Goal: Transaction & Acquisition: Book appointment/travel/reservation

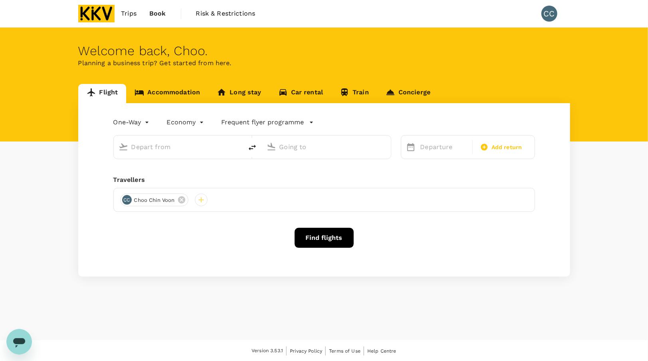
click at [168, 91] on link "Accommodation" at bounding box center [167, 93] width 82 height 19
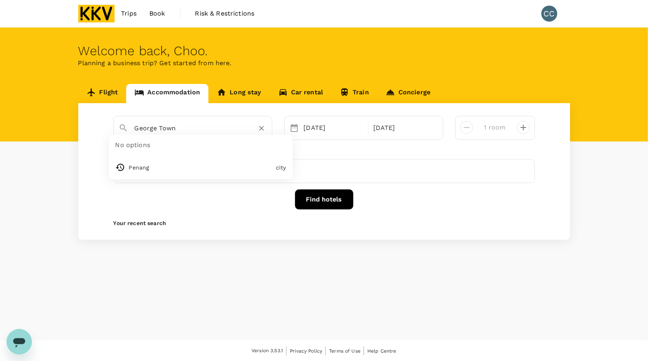
click at [178, 129] on input "George Town" at bounding box center [190, 128] width 110 height 12
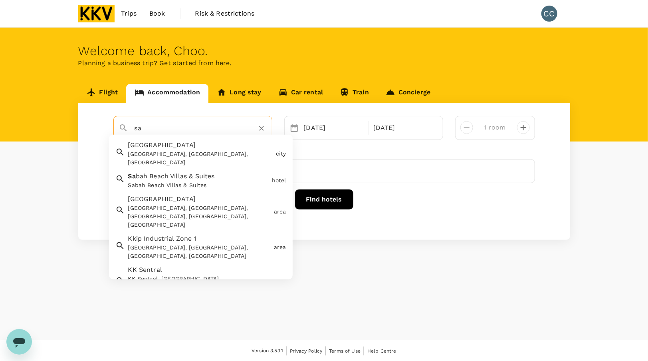
type input "s"
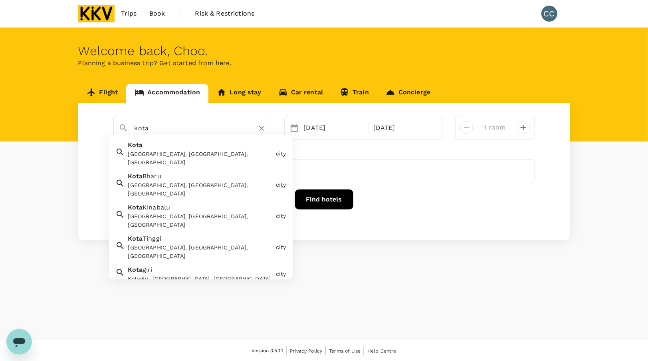
click at [181, 212] on div "[GEOGRAPHIC_DATA], [GEOGRAPHIC_DATA], [GEOGRAPHIC_DATA]" at bounding box center [200, 220] width 145 height 17
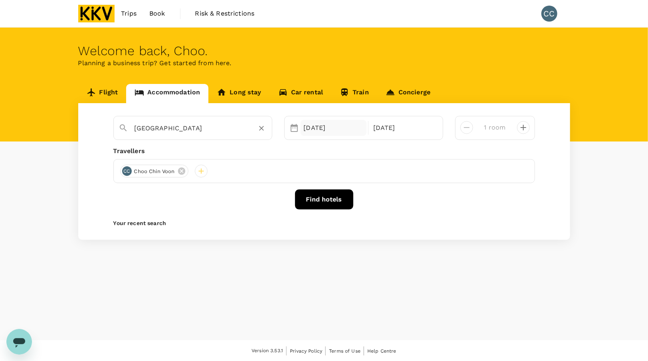
type input "[GEOGRAPHIC_DATA]"
click at [323, 120] on div "07 Oct" at bounding box center [334, 128] width 66 height 16
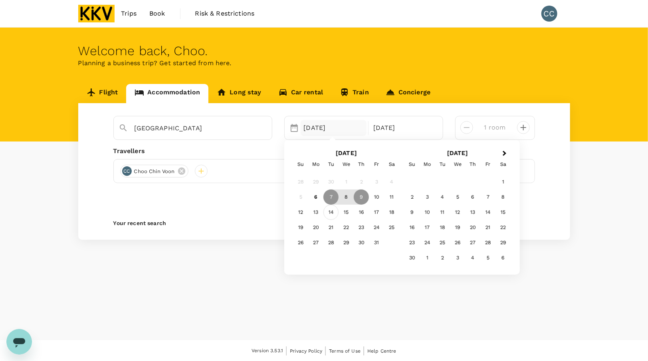
click at [333, 210] on div "14" at bounding box center [330, 212] width 15 height 15
click at [348, 215] on div "15" at bounding box center [346, 212] width 15 height 15
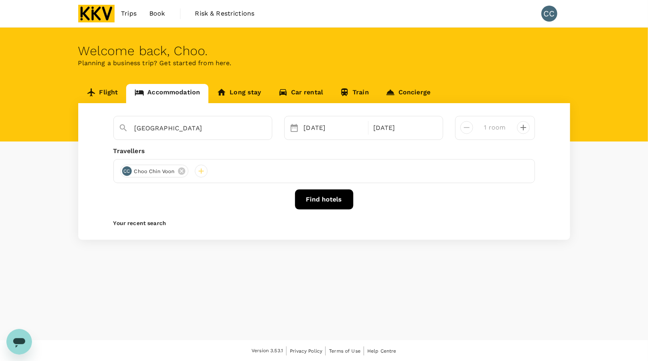
click at [339, 202] on button "Find hotels" at bounding box center [324, 199] width 58 height 20
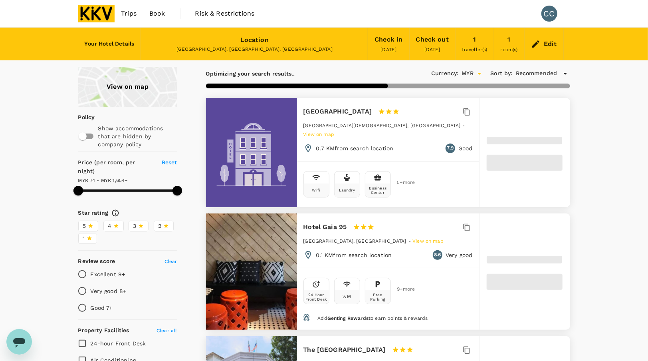
type input "1653.83"
type input "53.83"
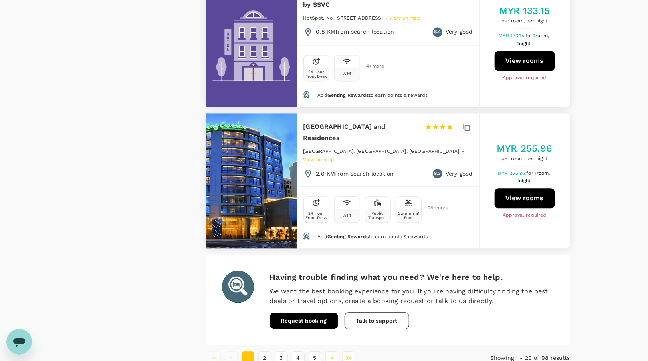
scroll to position [2326, 0]
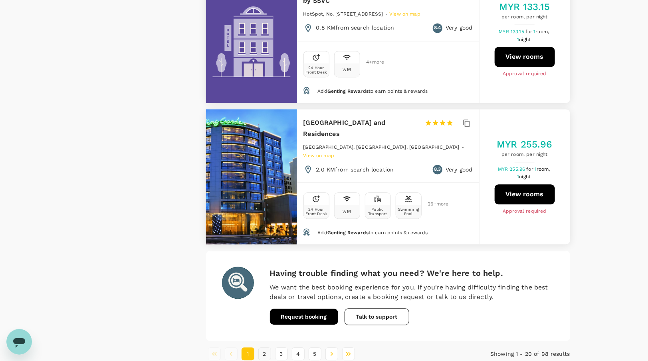
click at [263, 347] on button "2" at bounding box center [264, 353] width 13 height 13
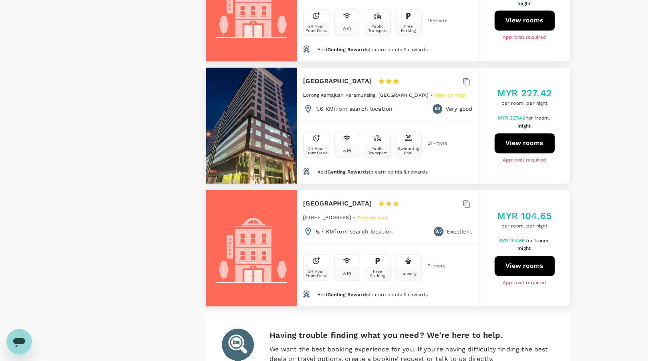
scroll to position [2320, 0]
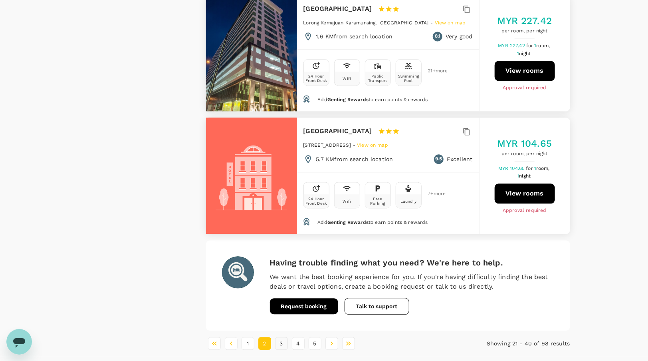
click at [282, 337] on button "3" at bounding box center [281, 343] width 13 height 13
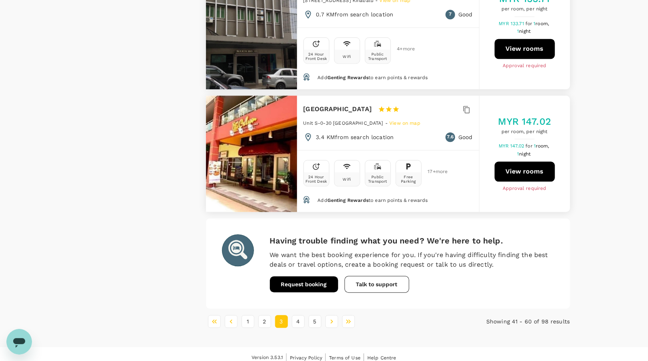
scroll to position [2372, 0]
click at [299, 315] on button "4" at bounding box center [298, 321] width 13 height 13
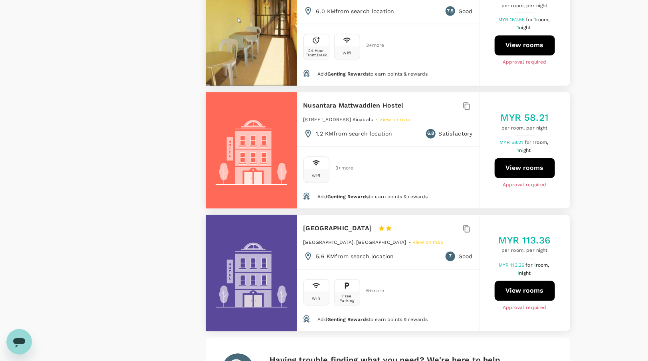
scroll to position [2358, 0]
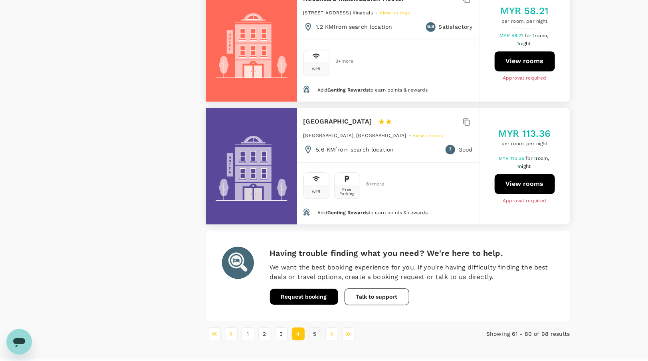
click at [314, 327] on button "5" at bounding box center [315, 333] width 13 height 13
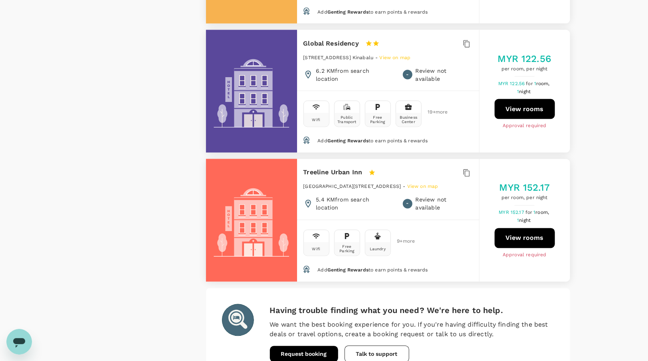
scroll to position [2239, 0]
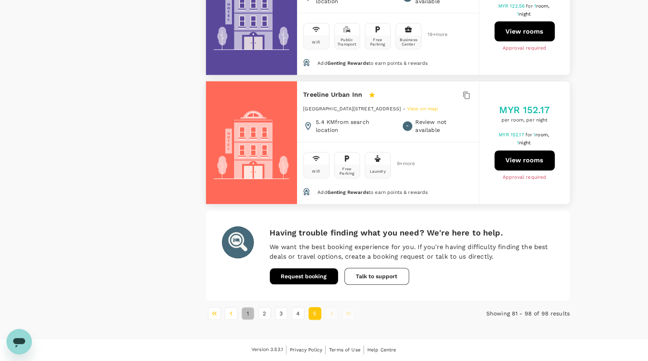
click at [245, 314] on button "1" at bounding box center [248, 313] width 13 height 13
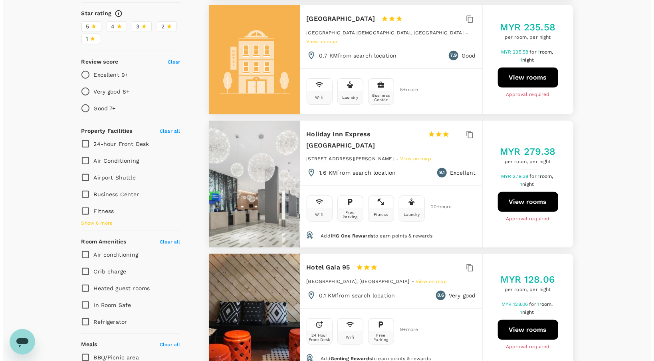
scroll to position [200, 0]
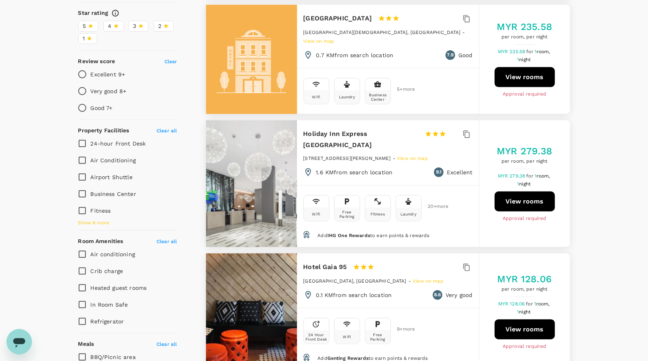
click at [524, 196] on button "View rooms" at bounding box center [525, 201] width 60 height 20
type input "1653.83"
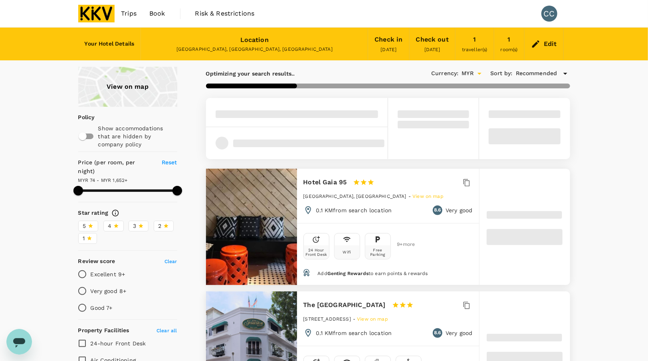
type input "1651.83"
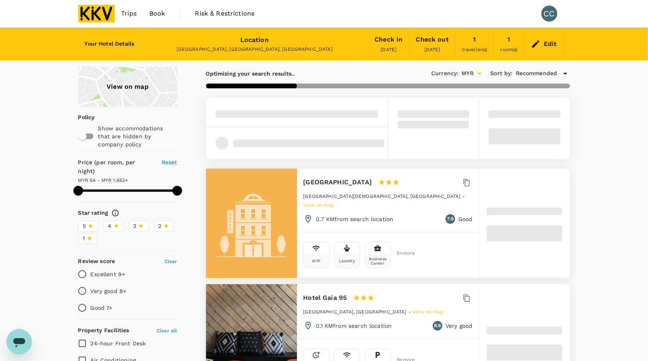
type input "53.83"
click at [111, 222] on span "4" at bounding box center [110, 226] width 4 height 8
click at [0, 0] on input "4" at bounding box center [0, 0] width 0 height 0
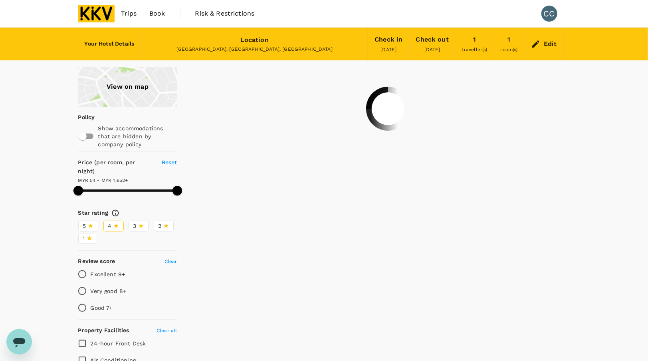
click at [91, 223] on icon at bounding box center [91, 226] width 6 height 6
click at [0, 0] on input "5" at bounding box center [0, 0] width 0 height 0
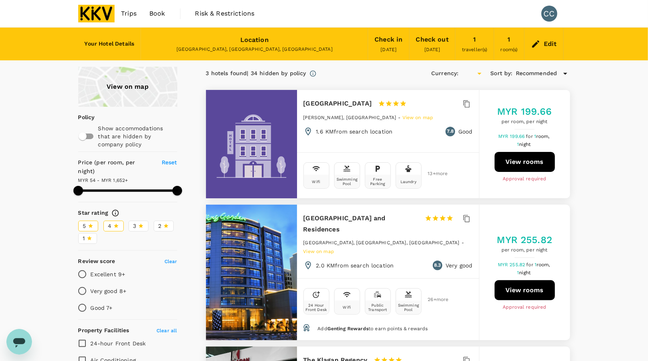
type input "1651.83"
type input "MYR"
click at [133, 222] on span "3" at bounding box center [134, 226] width 3 height 8
click at [0, 0] on input "3" at bounding box center [0, 0] width 0 height 0
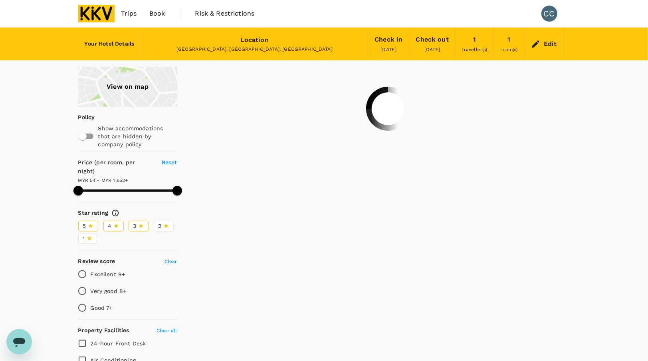
type input "1651.83"
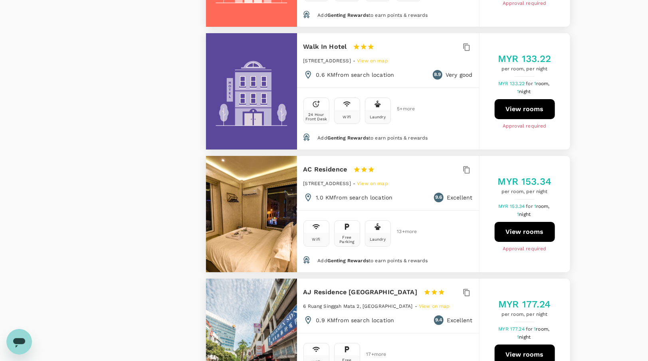
scroll to position [1398, 0]
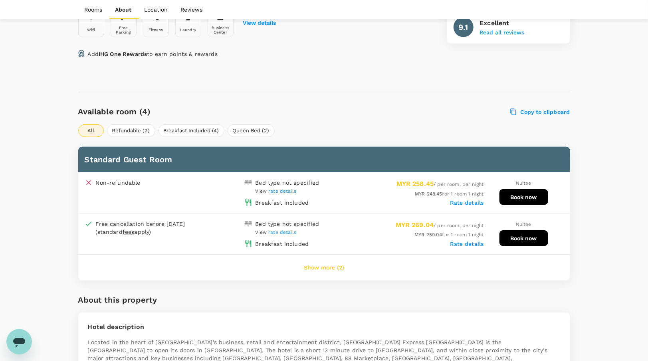
scroll to position [399, 0]
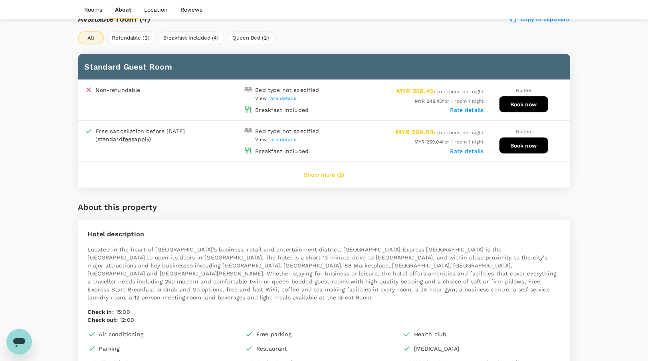
click at [323, 176] on button "Show more (2)" at bounding box center [324, 174] width 63 height 19
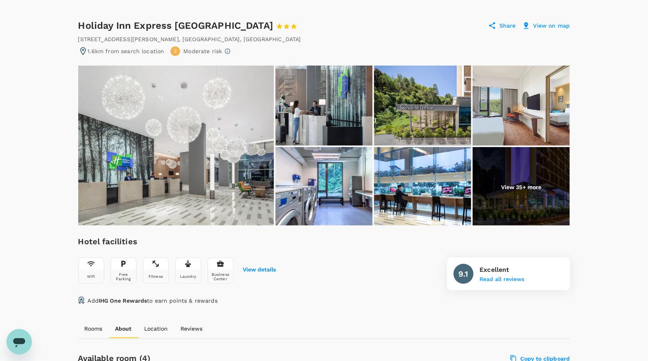
scroll to position [40, 0]
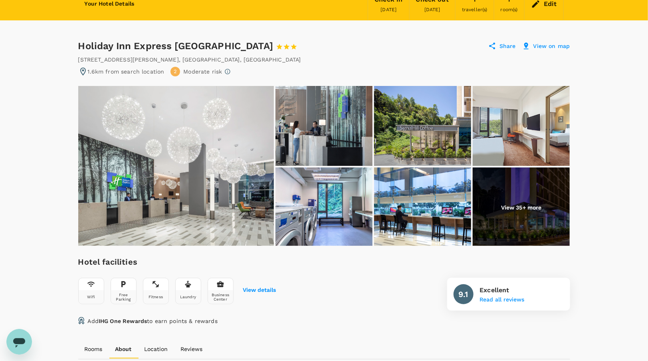
click at [335, 127] on img at bounding box center [324, 126] width 97 height 80
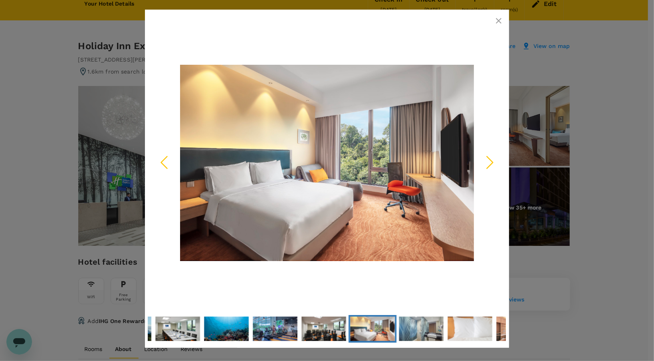
click at [500, 20] on icon "button" at bounding box center [499, 21] width 10 height 10
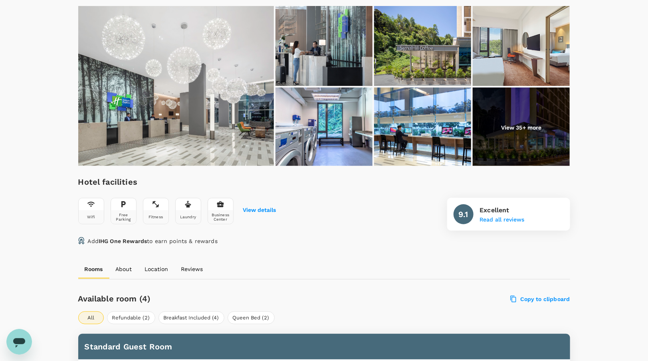
scroll to position [0, 0]
